Goal: Task Accomplishment & Management: Use online tool/utility

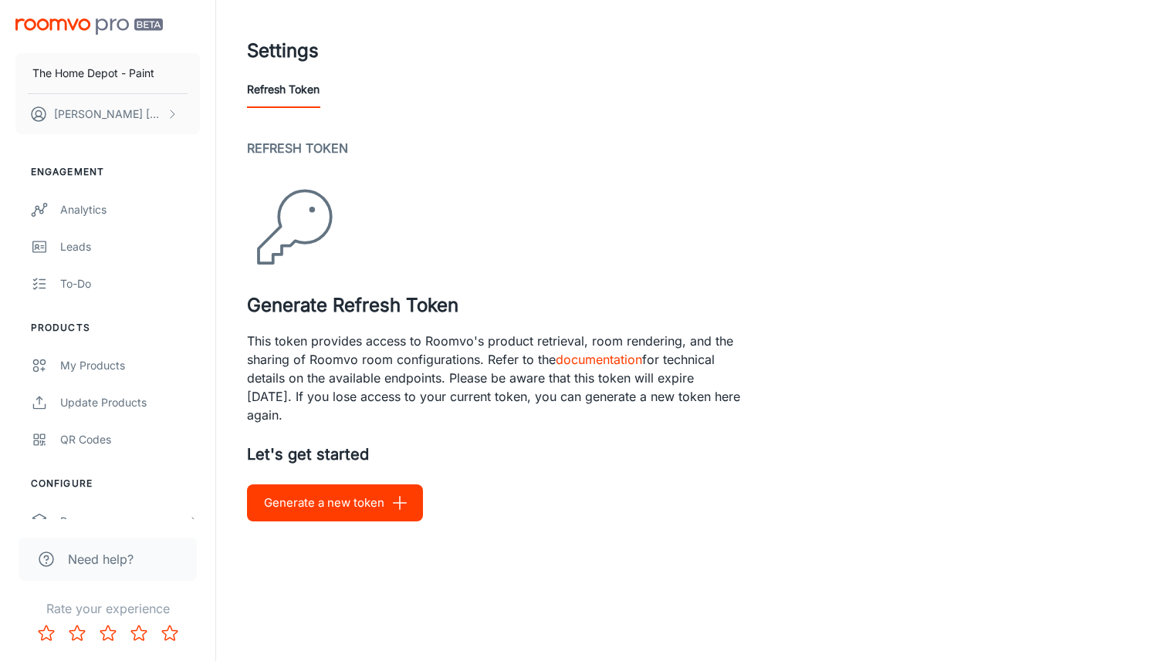
click at [385, 509] on button "Generate a new token" at bounding box center [335, 503] width 176 height 37
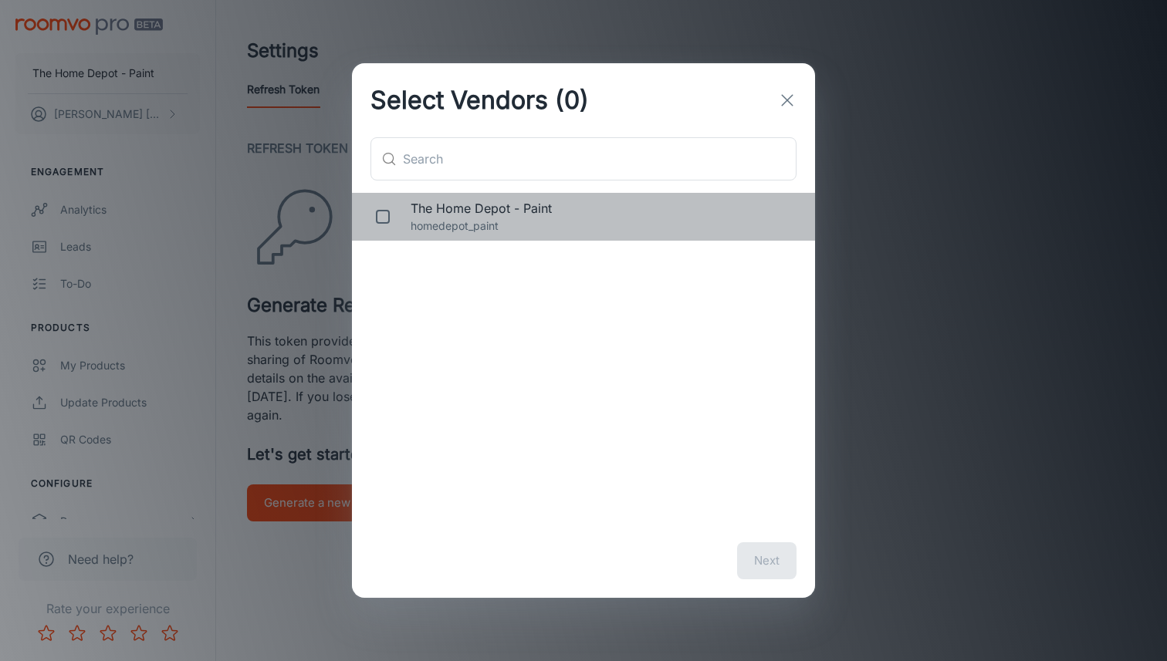
click at [551, 214] on span "The Home Depot - Paint" at bounding box center [600, 208] width 380 height 19
checkbox input "true"
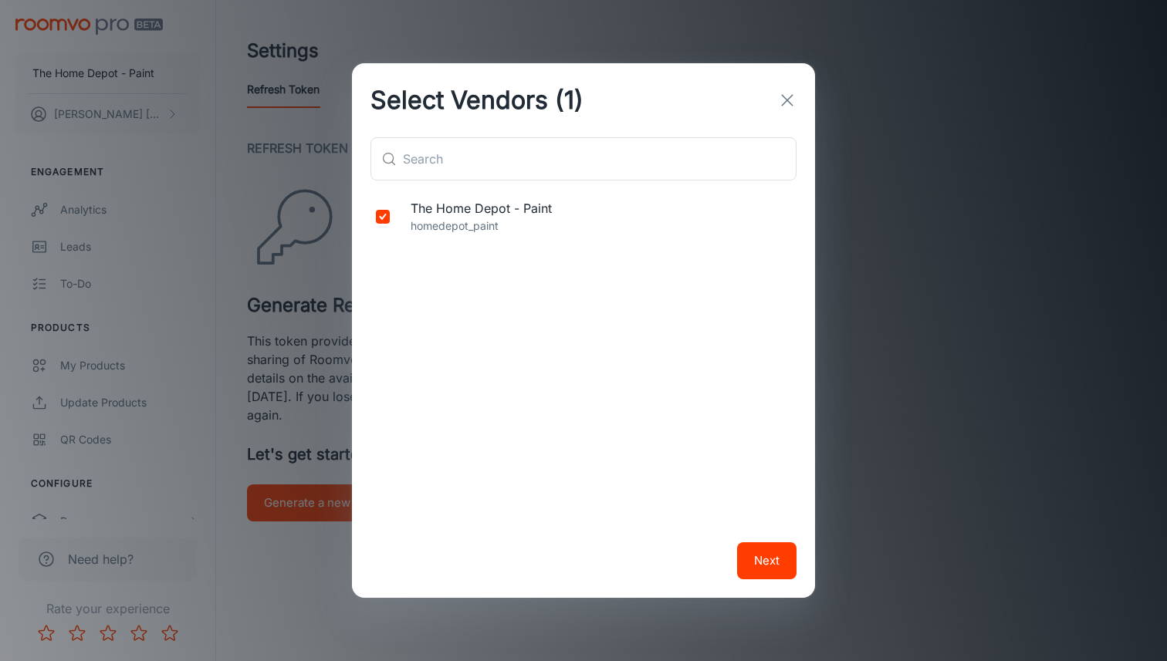
click at [790, 569] on button "Next" at bounding box center [766, 560] width 59 height 37
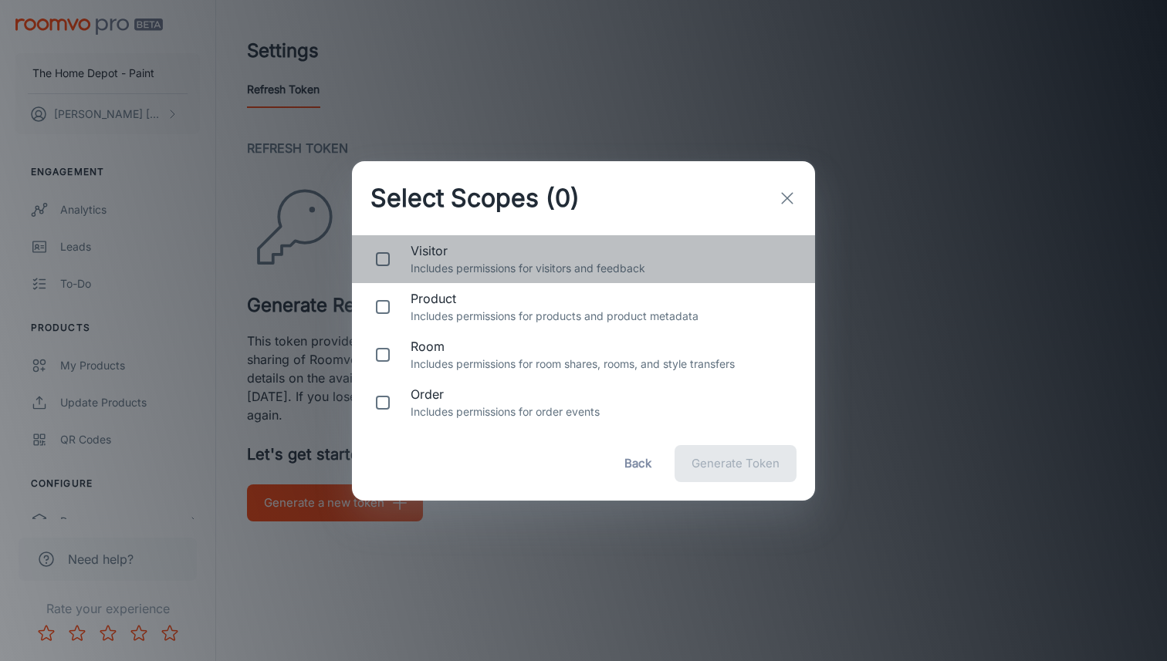
click at [436, 260] on p "Includes permissions for visitors and feedback" at bounding box center [600, 268] width 380 height 17
checkbox input "true"
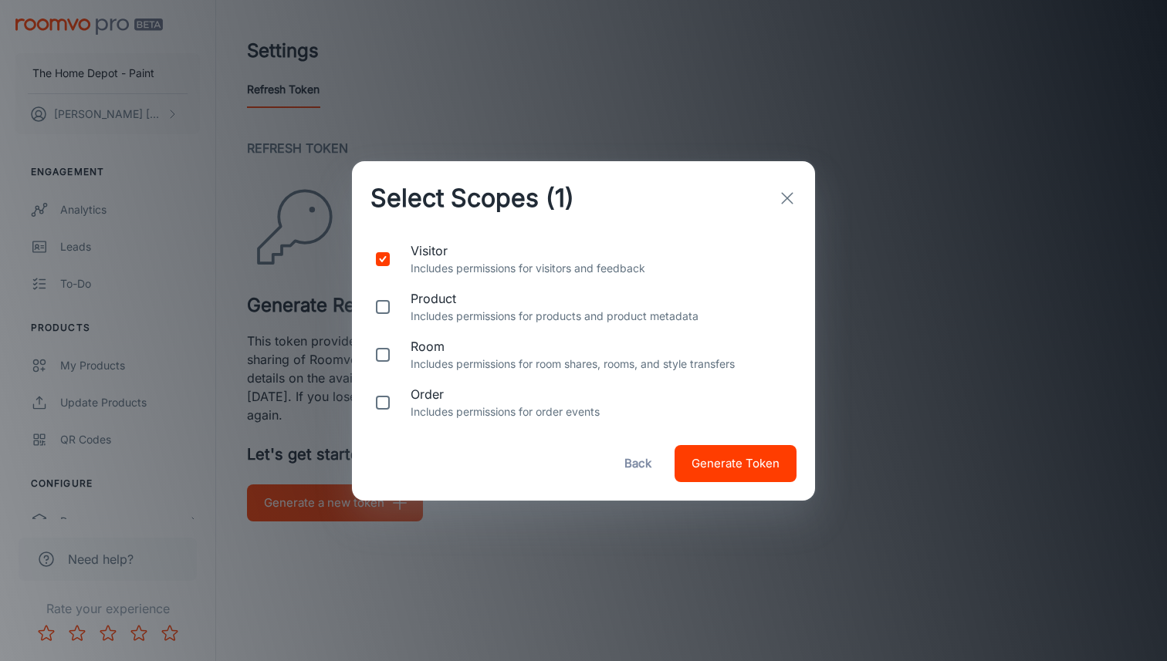
click at [427, 353] on span "room" at bounding box center [600, 346] width 380 height 19
checkbox input "true"
click at [724, 466] on span "Generate Token" at bounding box center [735, 464] width 88 height 20
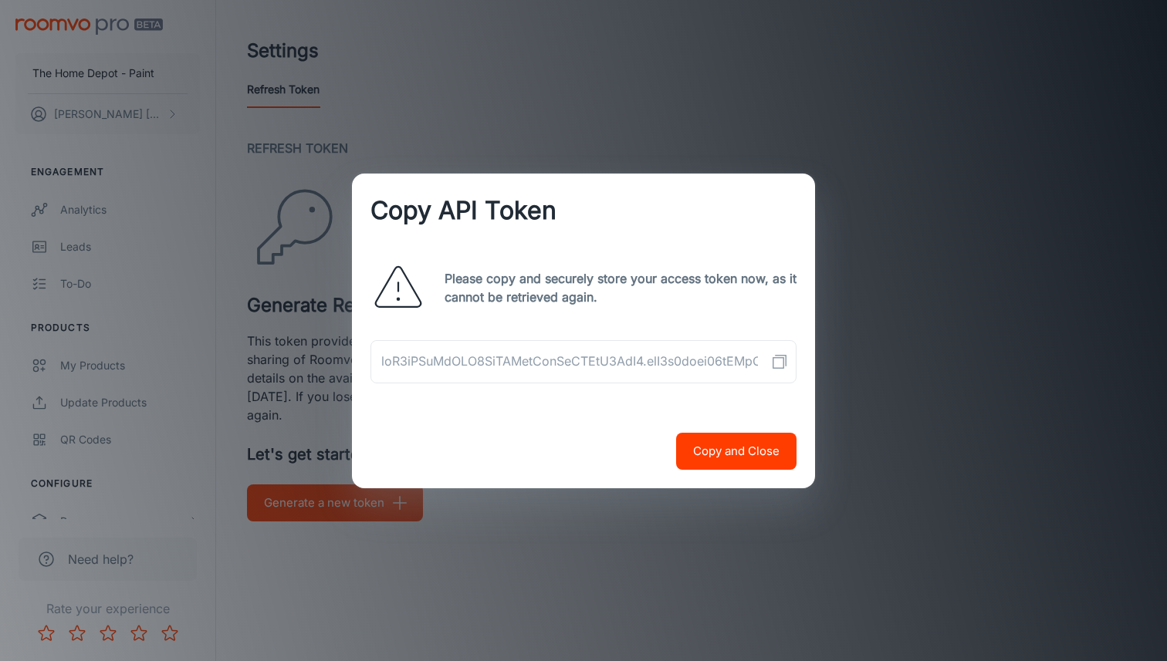
click at [773, 363] on rect "Copy API Token" at bounding box center [778, 362] width 11 height 11
click at [721, 451] on button "Copy and Close" at bounding box center [736, 451] width 120 height 37
